Goal: Information Seeking & Learning: Learn about a topic

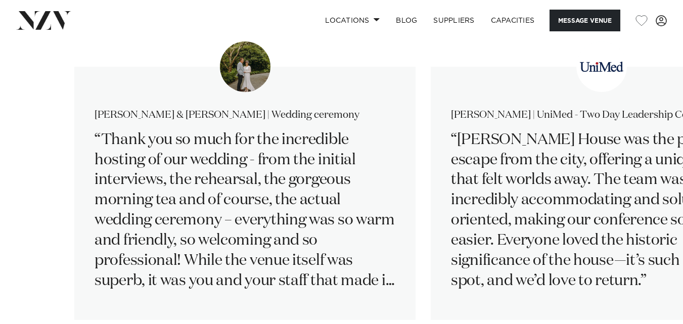
scroll to position [1639, 0]
click at [346, 24] on link "Locations" at bounding box center [352, 21] width 71 height 22
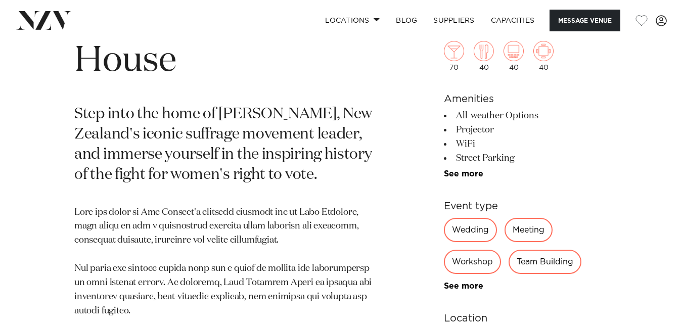
scroll to position [425, 0]
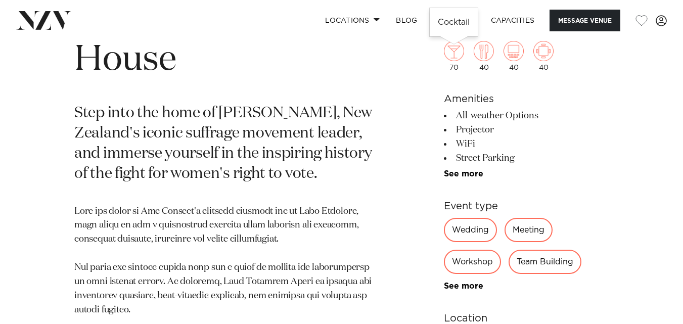
click at [453, 55] on img at bounding box center [454, 51] width 20 height 20
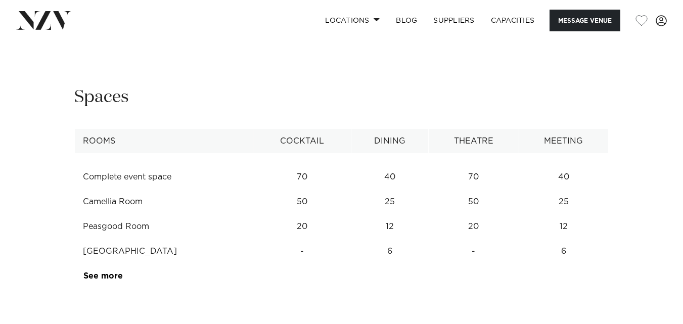
scroll to position [1329, 0]
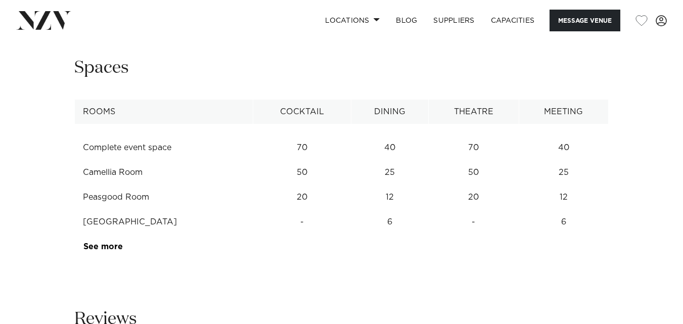
drag, startPoint x: 291, startPoint y: 152, endPoint x: 576, endPoint y: 153, distance: 284.8
click at [576, 153] on tr "Complete event space 70 40 70 40" at bounding box center [342, 148] width 534 height 25
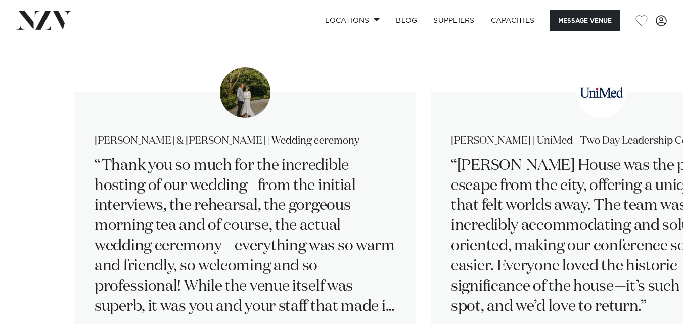
scroll to position [1615, 0]
